Goal: Obtain resource: Obtain resource

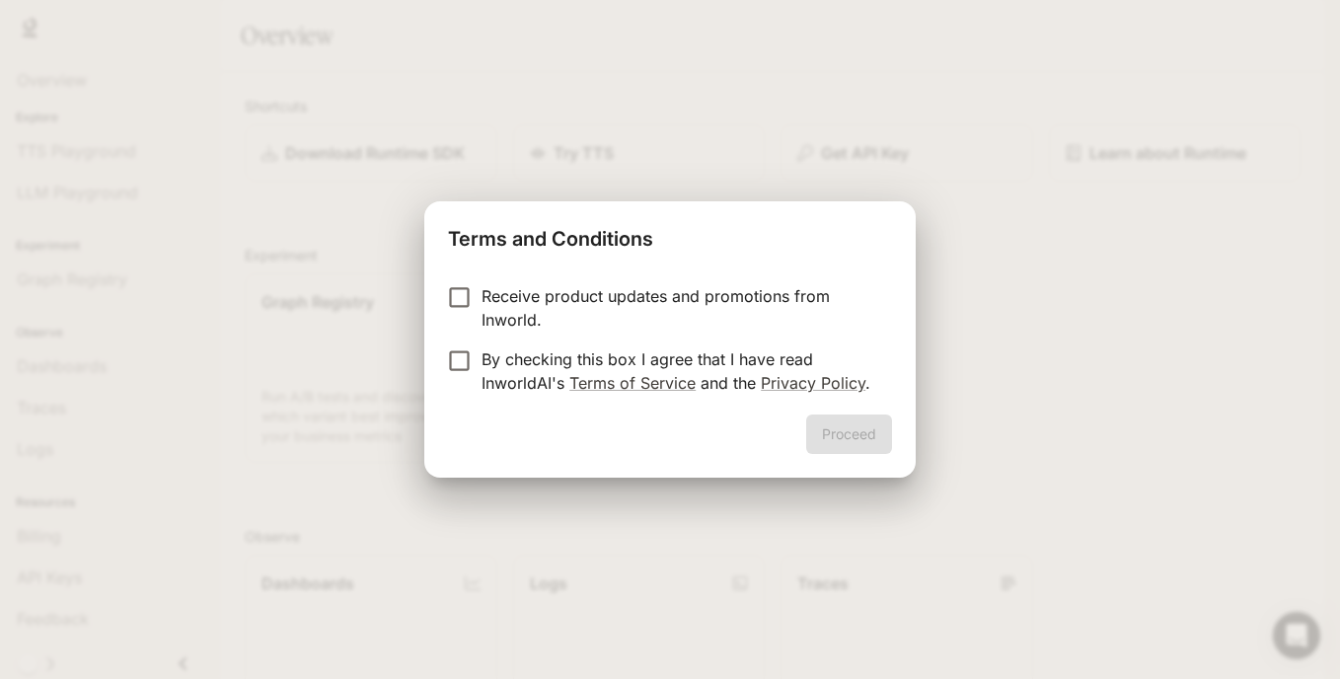
drag, startPoint x: 494, startPoint y: 307, endPoint x: 483, endPoint y: 330, distance: 25.6
click at [494, 307] on p "Receive product updates and promotions from Inworld." at bounding box center [679, 307] width 395 height 47
click at [630, 305] on p "Receive product updates and promotions from Inworld." at bounding box center [679, 307] width 395 height 47
drag, startPoint x: 857, startPoint y: 423, endPoint x: 877, endPoint y: 381, distance: 47.2
click at [857, 423] on button "Proceed" at bounding box center [849, 434] width 86 height 39
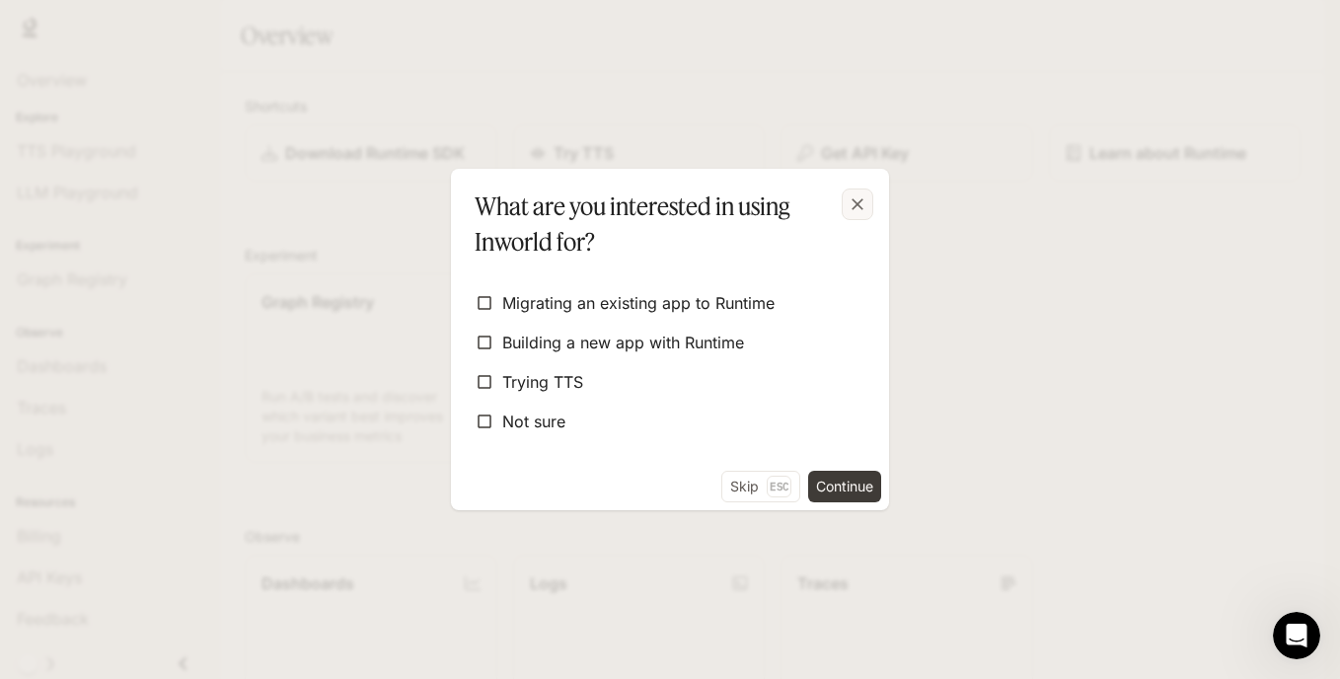
click at [870, 192] on div "button" at bounding box center [858, 205] width 32 height 32
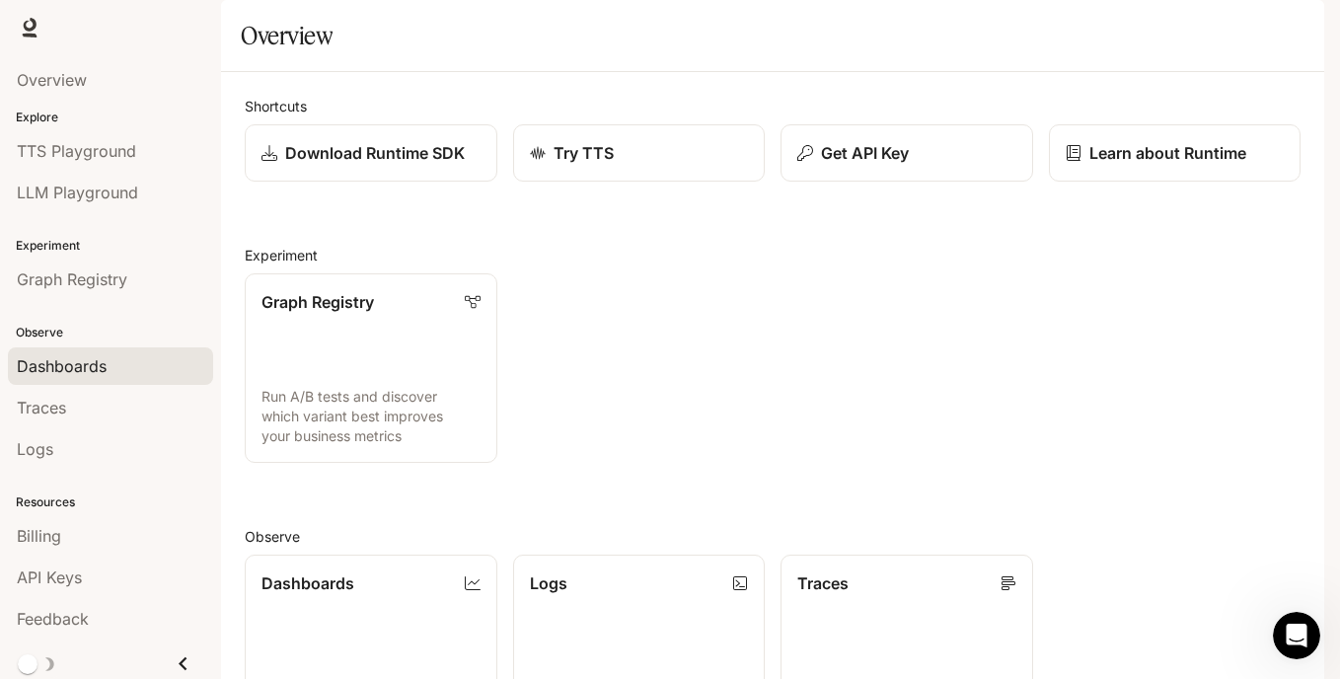
scroll to position [5, 0]
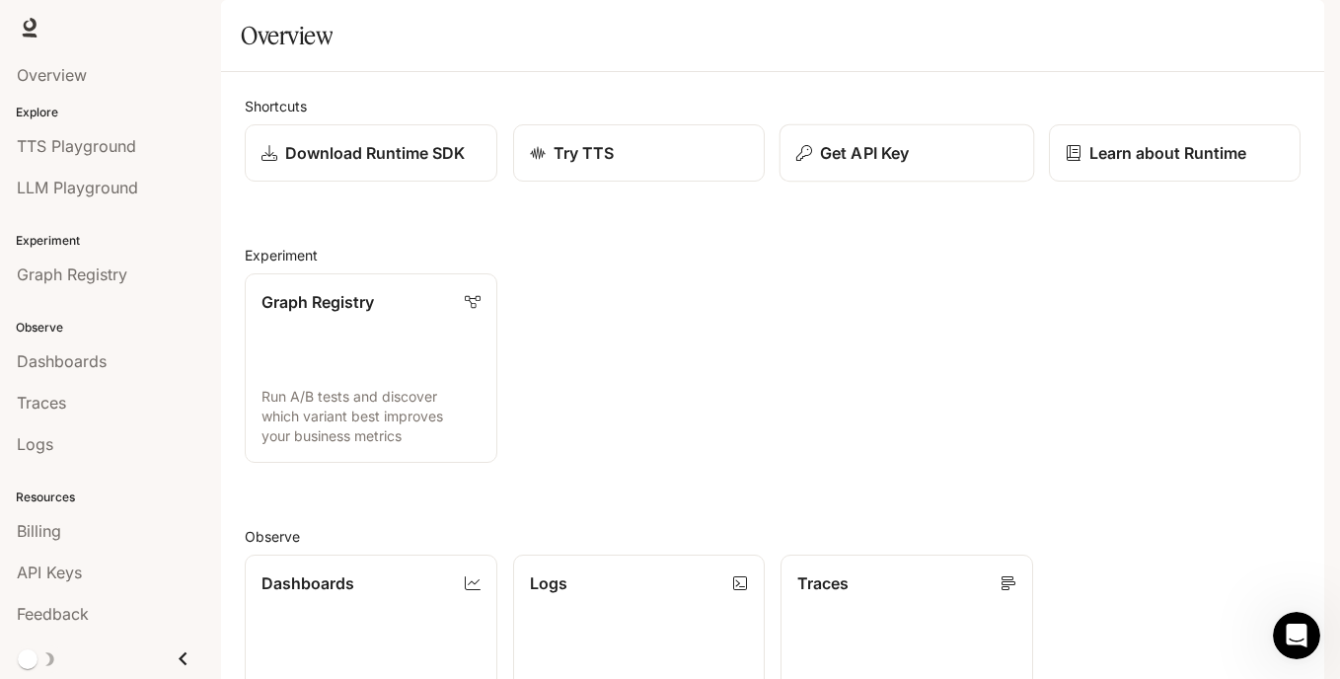
click at [849, 165] on p "Get API Key" at bounding box center [864, 153] width 89 height 24
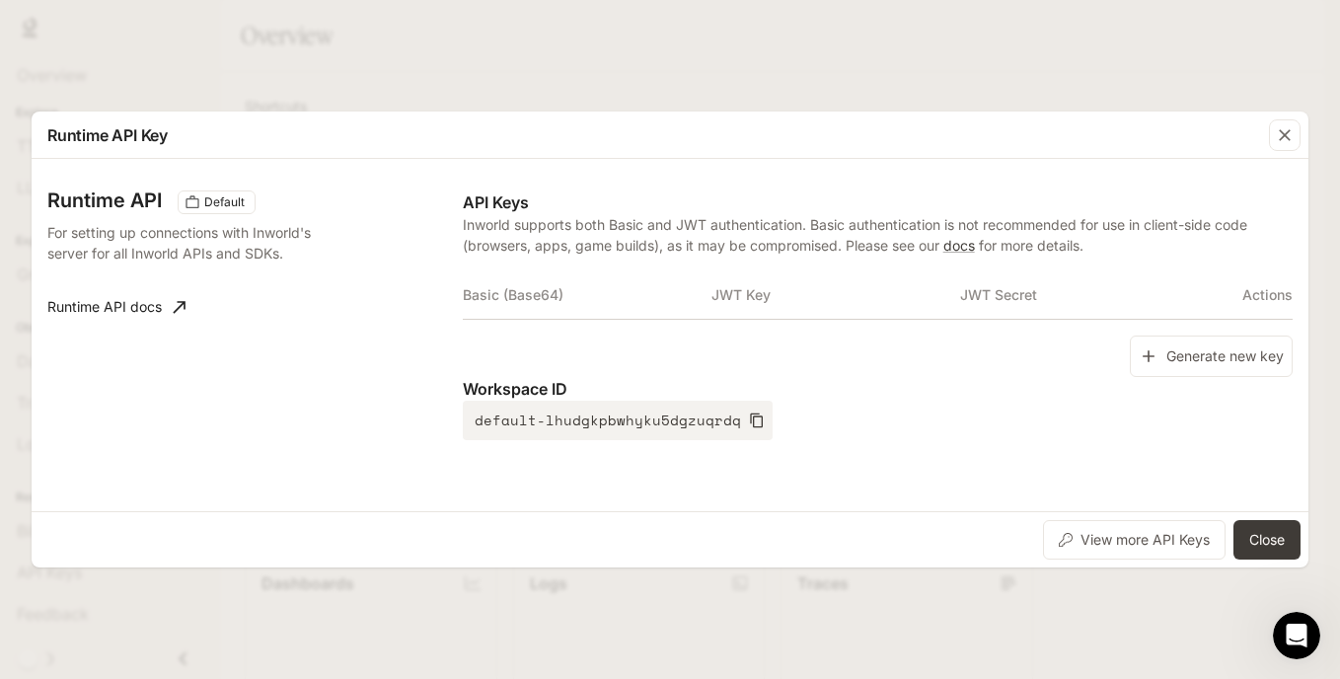
click at [523, 602] on div "Runtime API Key Runtime API Default For setting up connections with Inworld's s…" at bounding box center [670, 339] width 1340 height 679
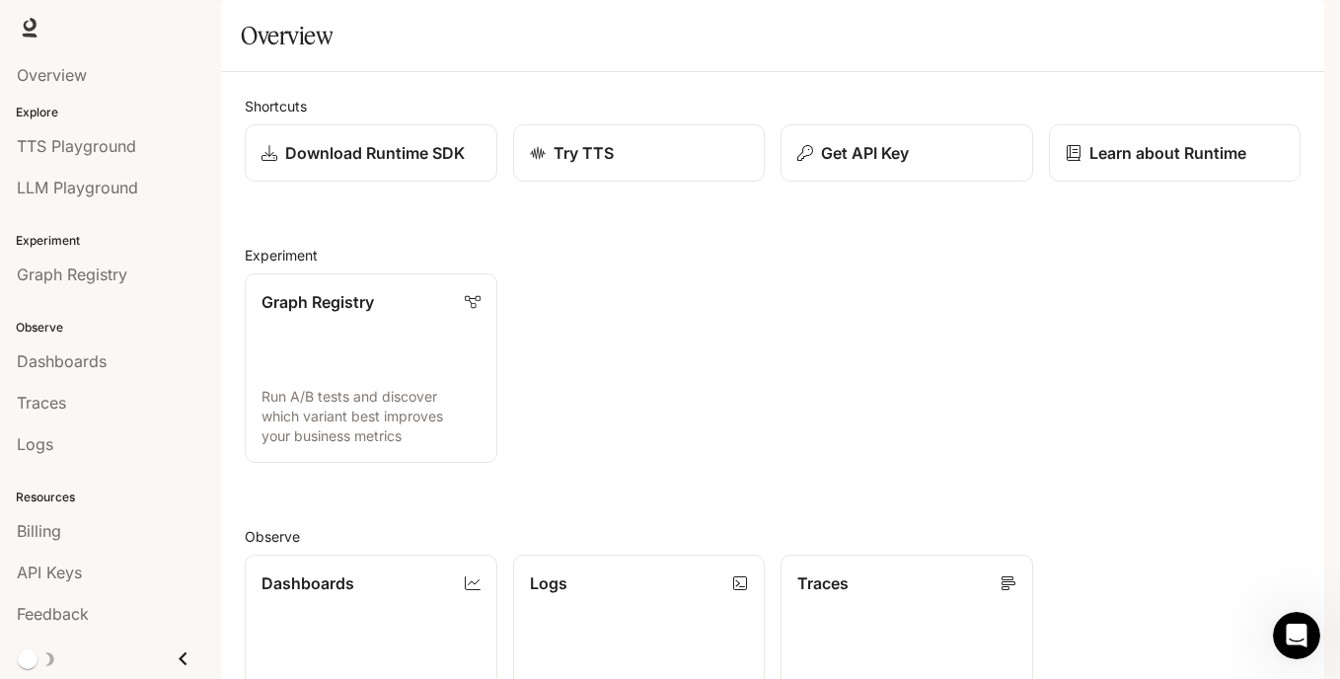
scroll to position [0, 0]
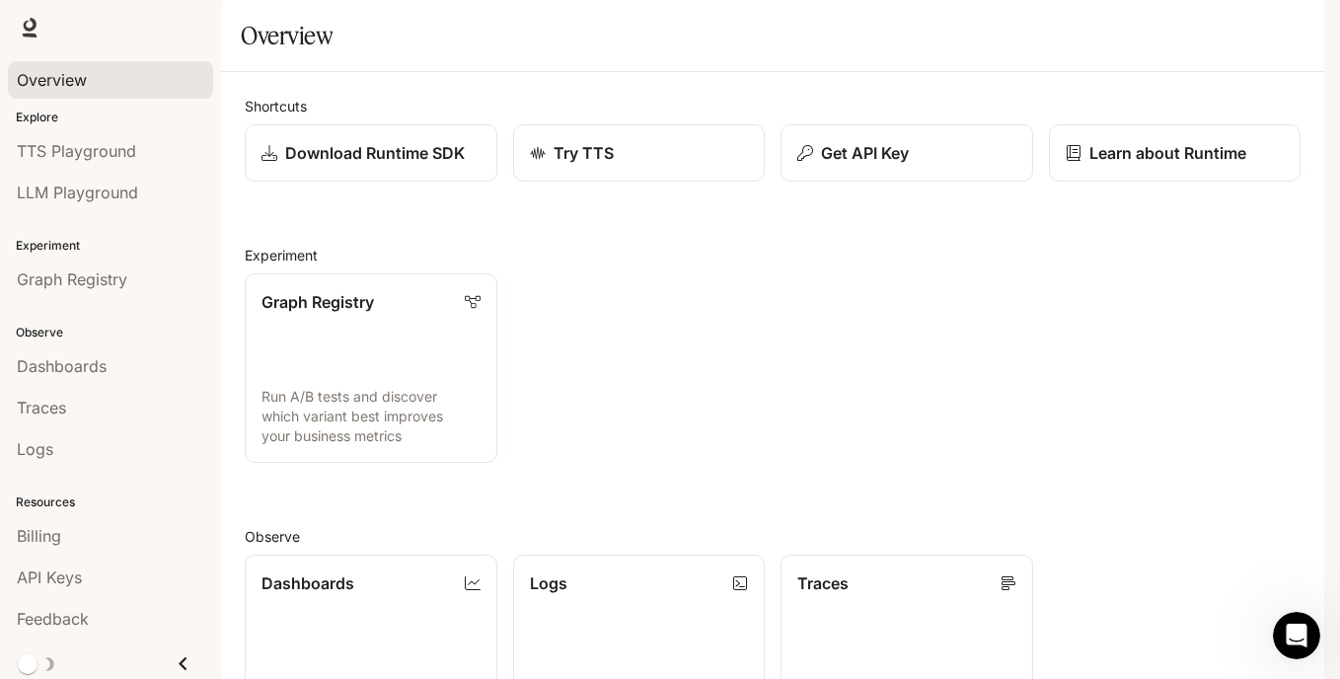
click at [85, 84] on span "Overview" at bounding box center [52, 80] width 70 height 24
